Goal: Find specific page/section: Find specific page/section

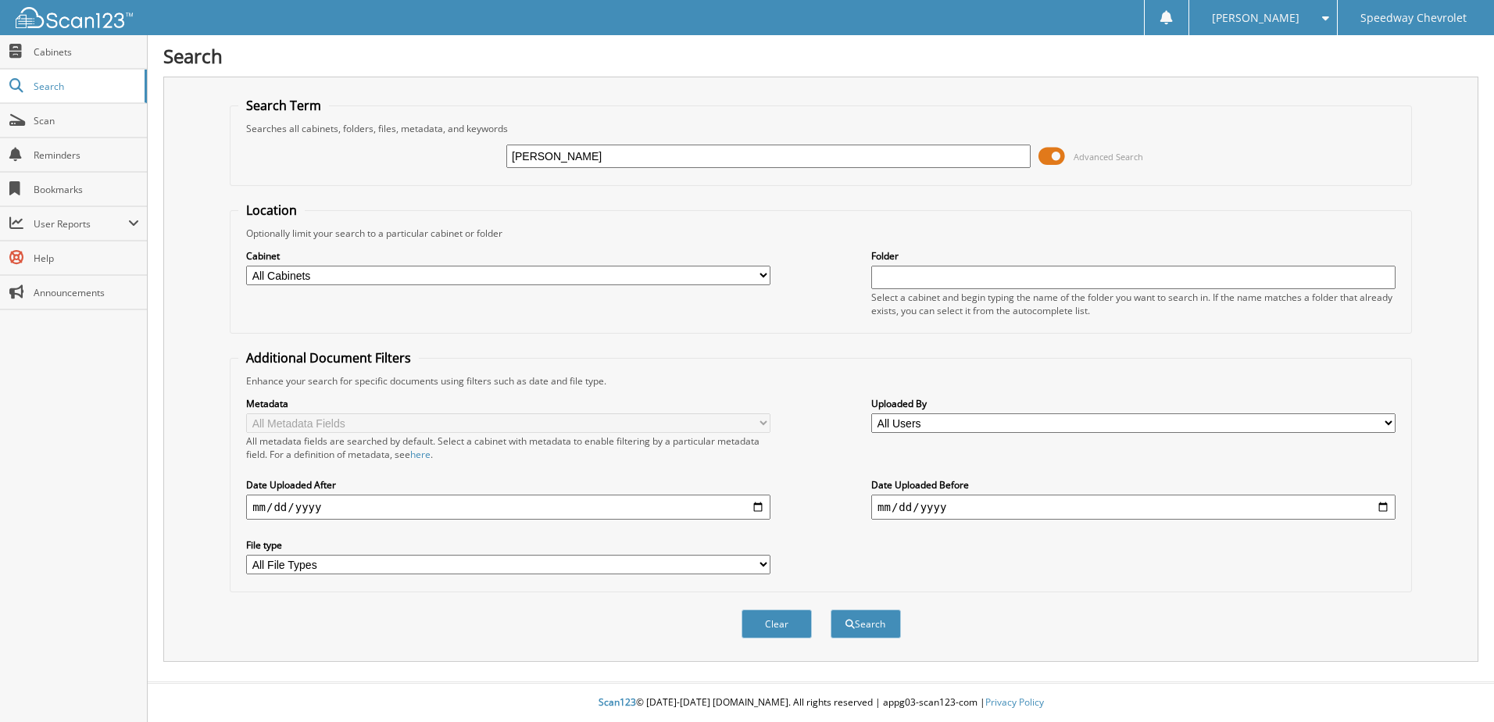
type input "[PERSON_NAME]"
click at [831, 610] on button "Search" at bounding box center [866, 624] width 70 height 29
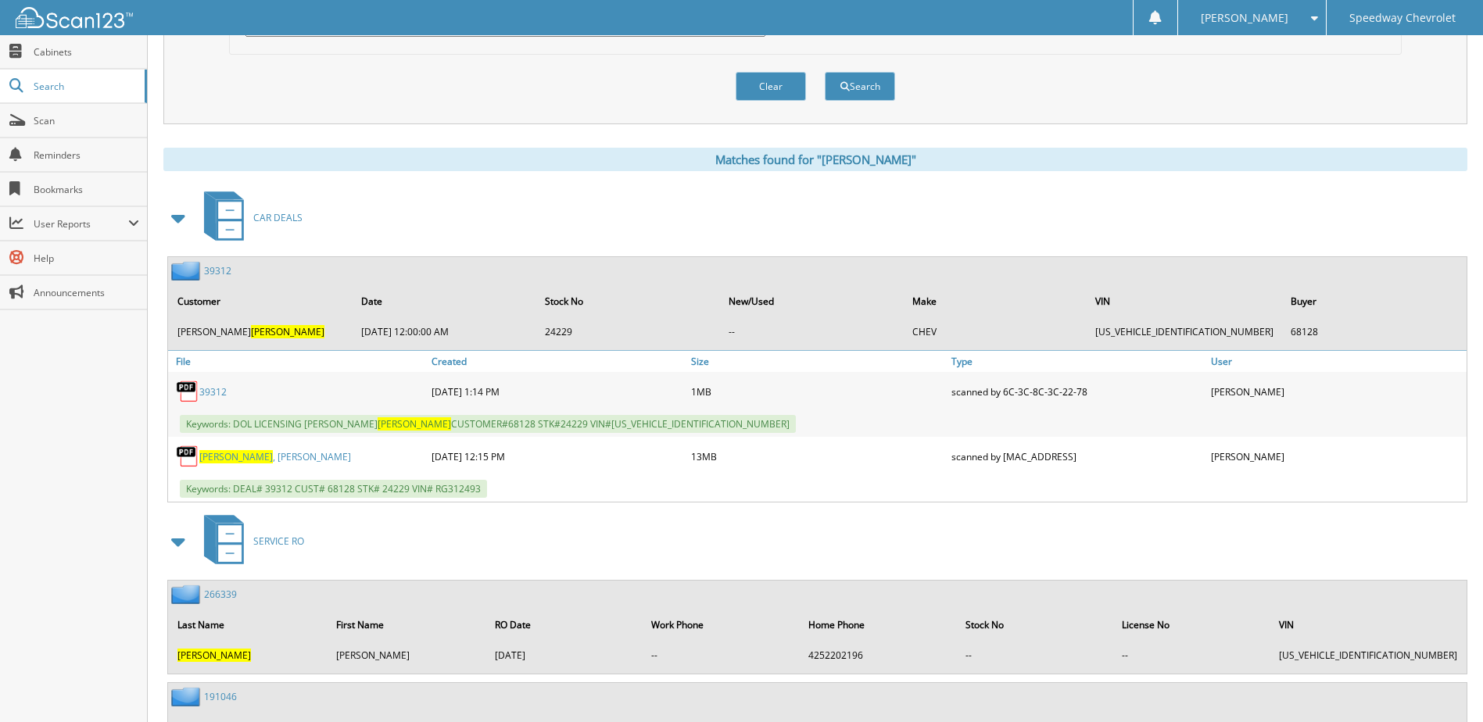
scroll to position [547, 0]
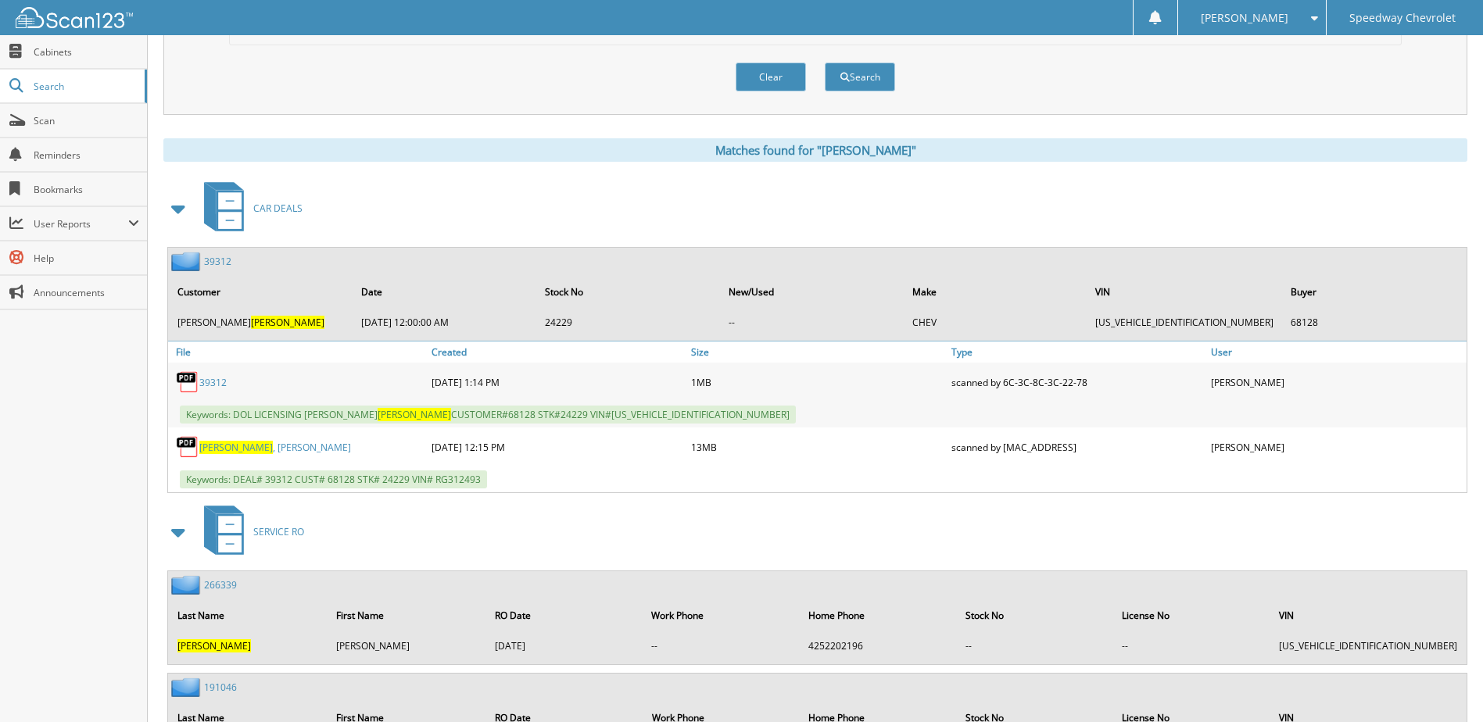
click at [262, 449] on link "[PERSON_NAME]" at bounding box center [275, 447] width 152 height 13
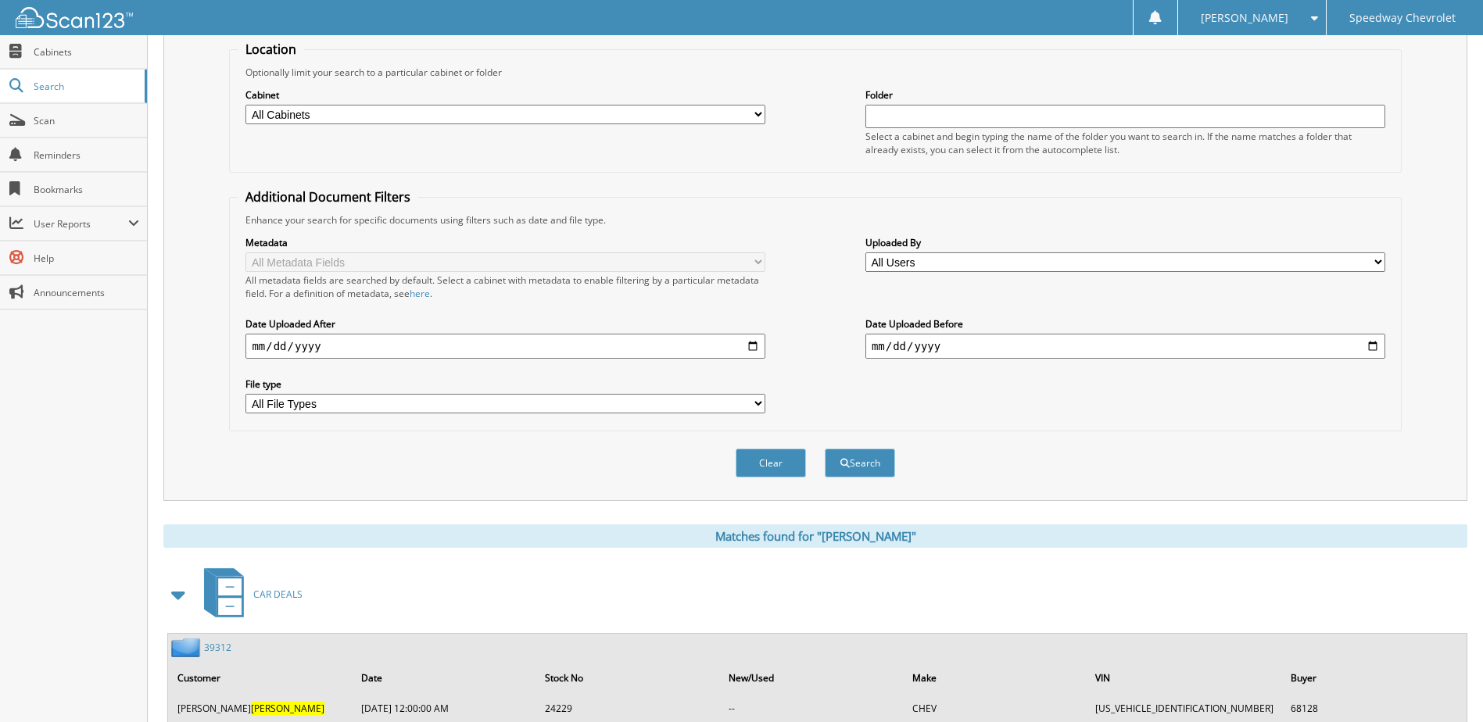
scroll to position [0, 0]
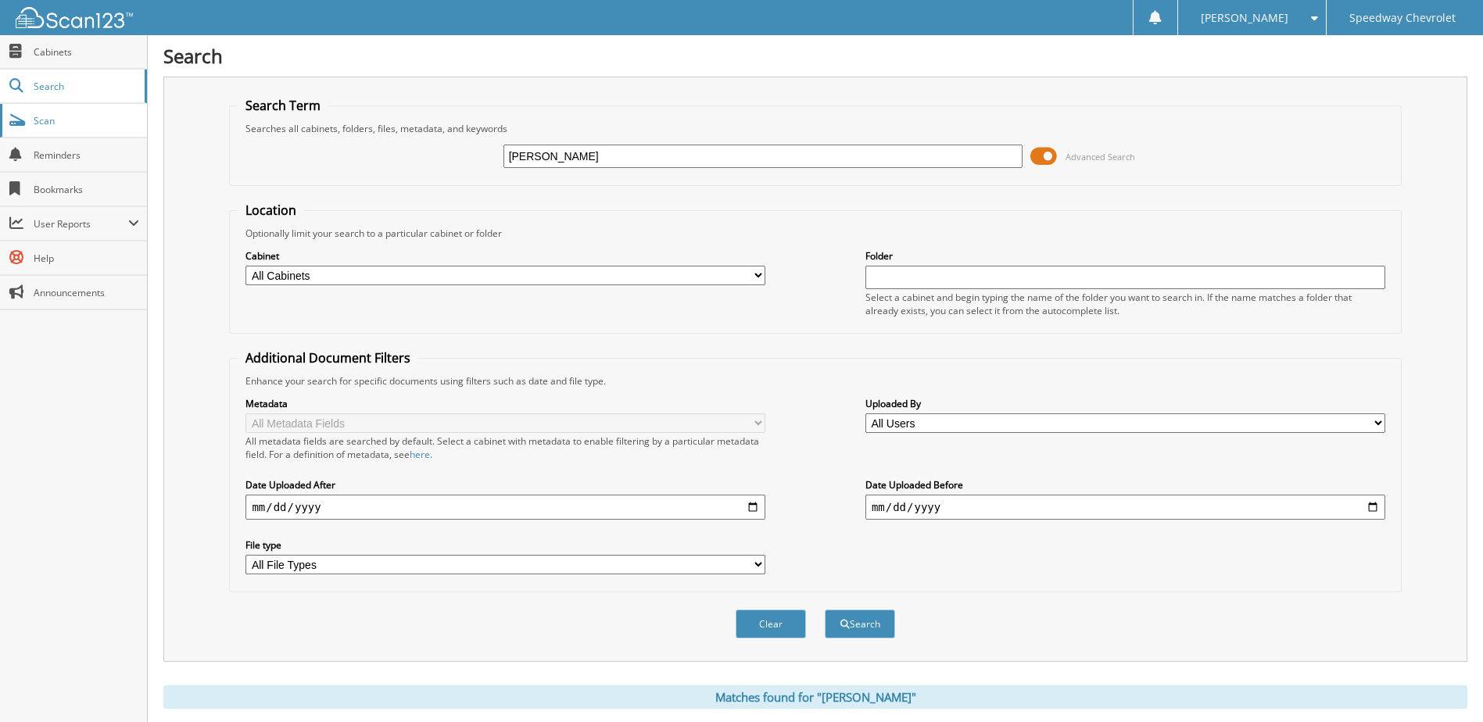
click at [43, 121] on span "Scan" at bounding box center [87, 120] width 106 height 13
